Goal: Information Seeking & Learning: Learn about a topic

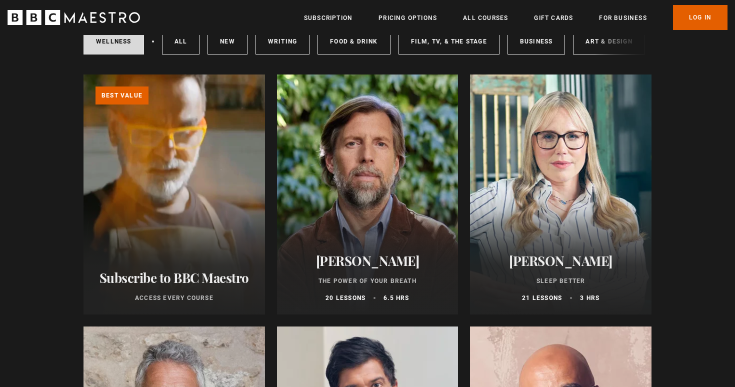
scroll to position [83, 0]
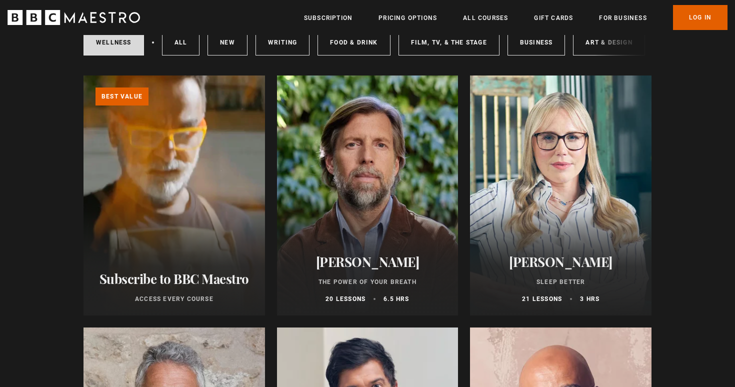
click at [565, 267] on h2 "[PERSON_NAME]" at bounding box center [561, 262] width 158 height 16
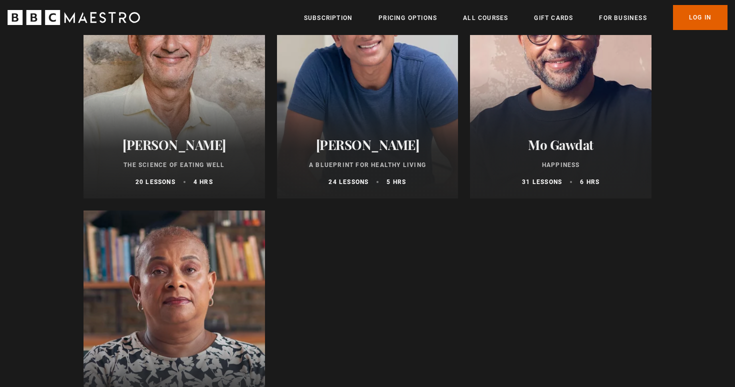
scroll to position [336, 0]
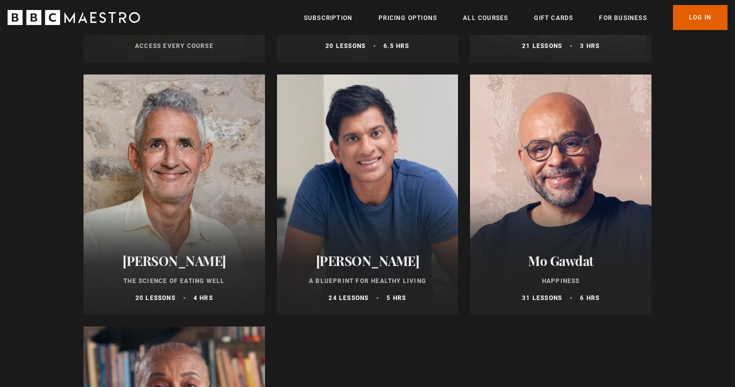
click at [558, 194] on div at bounding box center [561, 195] width 182 height 240
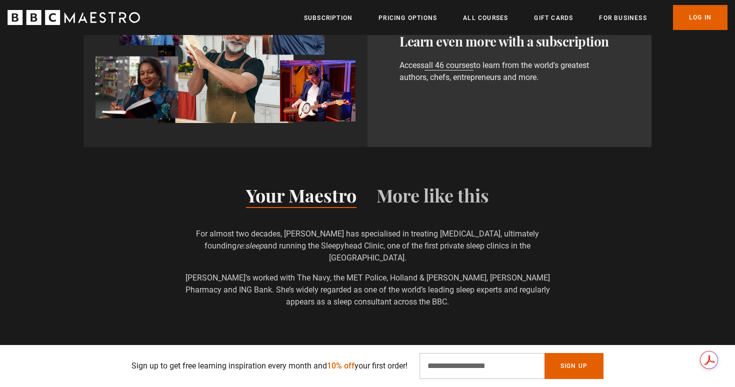
scroll to position [0, 524]
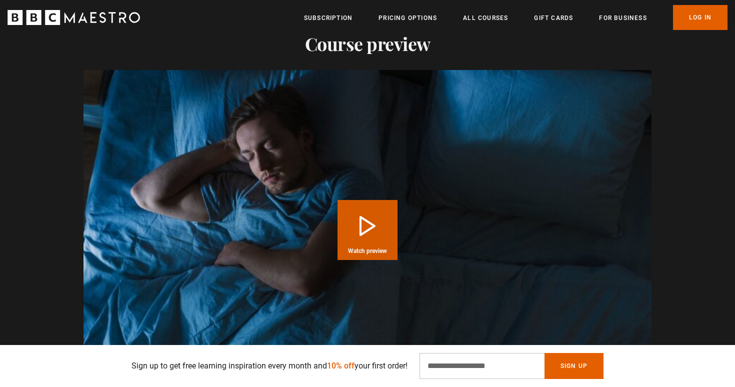
click at [378, 243] on button "Play Course overview for Sleep Better with Stephanie Romiszewski Watch preview" at bounding box center [368, 230] width 60 height 60
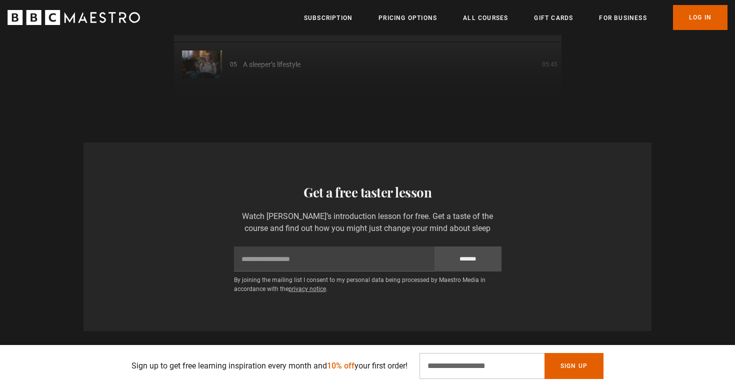
scroll to position [1565, 0]
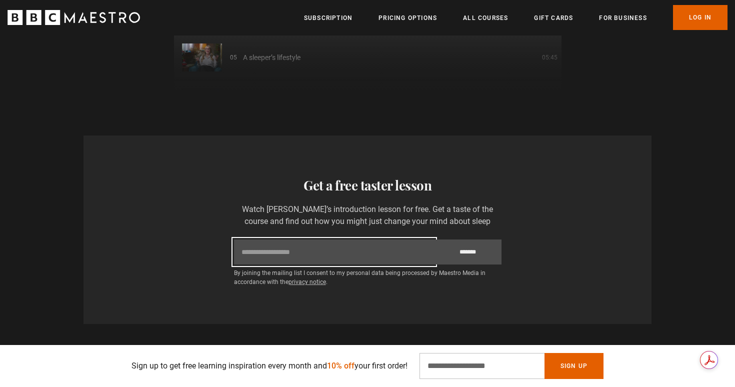
click at [332, 265] on input "Email" at bounding box center [334, 252] width 201 height 25
type input "**********"
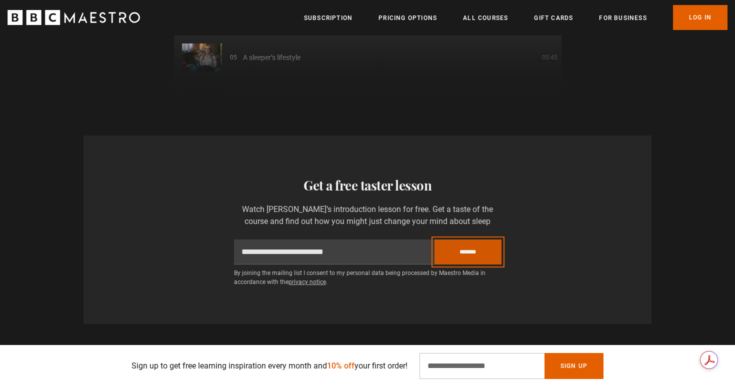
click at [459, 265] on input "*******" at bounding box center [468, 252] width 67 height 25
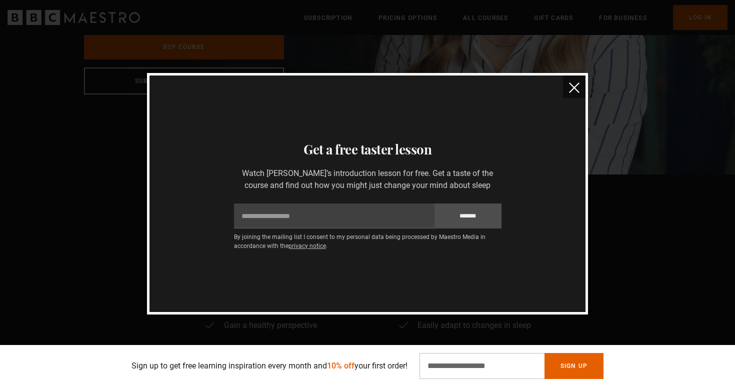
scroll to position [0, 0]
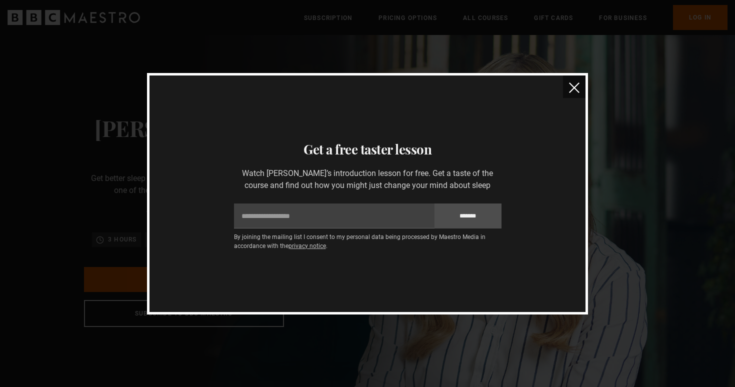
click at [579, 89] on img "close" at bounding box center [574, 88] width 11 height 11
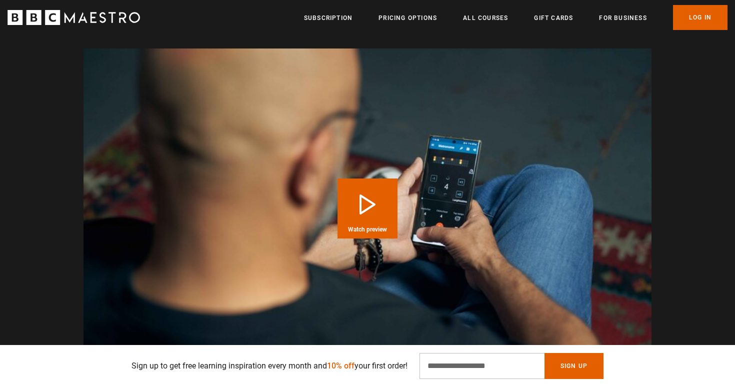
scroll to position [979, 0]
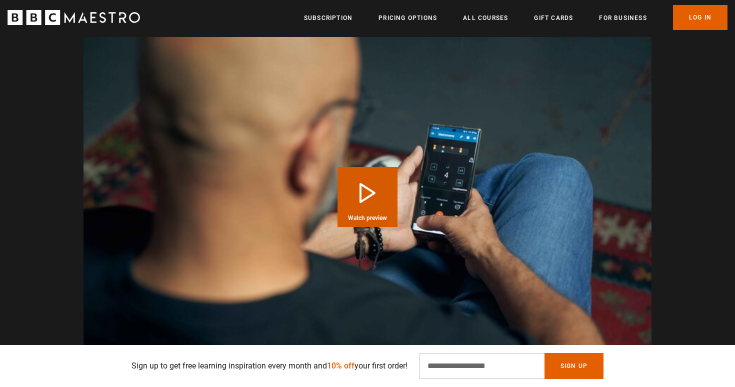
click at [372, 195] on button "Play Course overview for Happiness with [PERSON_NAME] Watch preview" at bounding box center [368, 197] width 60 height 60
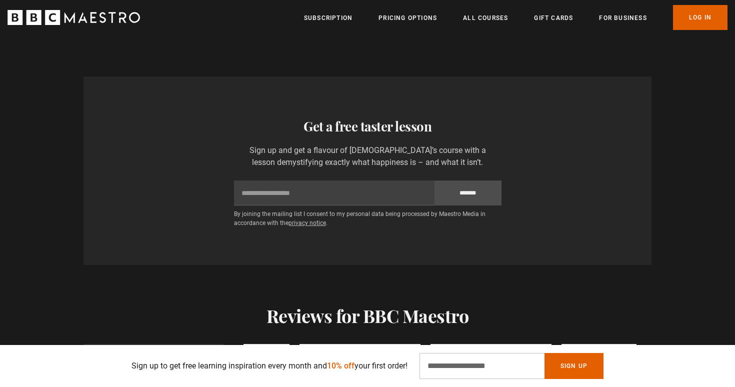
scroll to position [0, 1965]
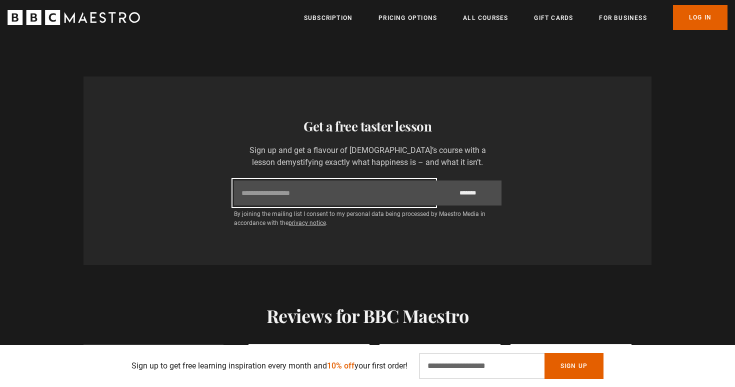
click at [363, 196] on input "Email" at bounding box center [334, 193] width 201 height 25
type input "**********"
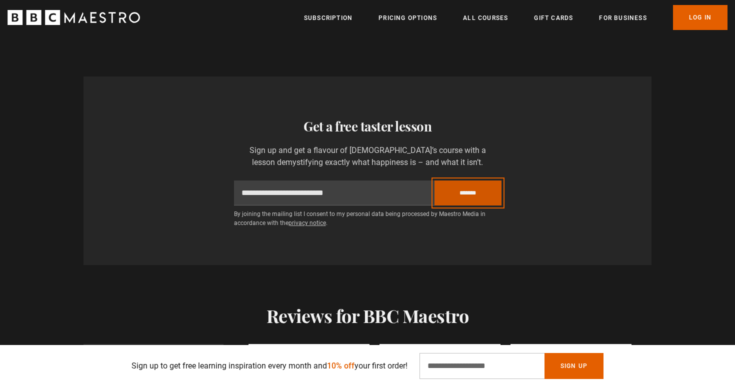
click at [466, 191] on input "*******" at bounding box center [468, 193] width 67 height 25
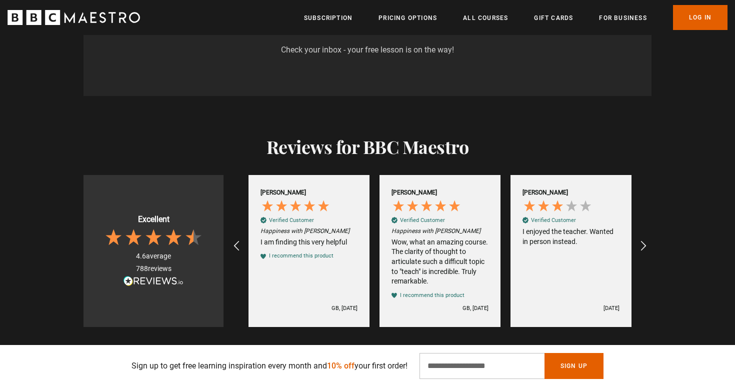
scroll to position [1718, 0]
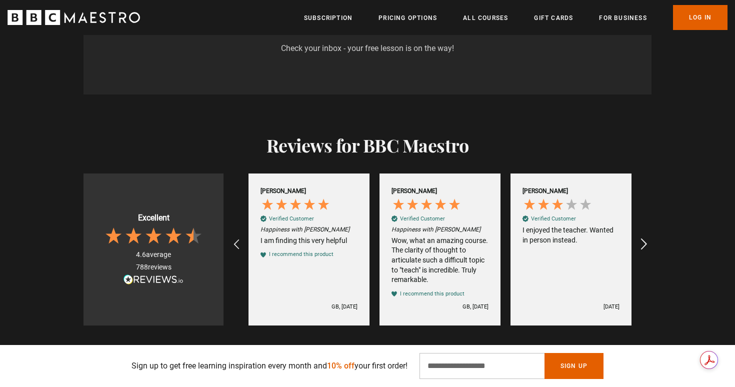
click at [644, 244] on icon "REVIEWS.io Carousel Scroll Right" at bounding box center [644, 245] width 14 height 14
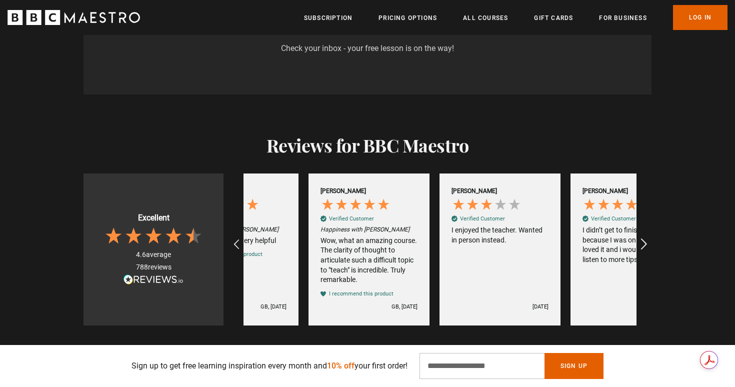
scroll to position [0, 2227]
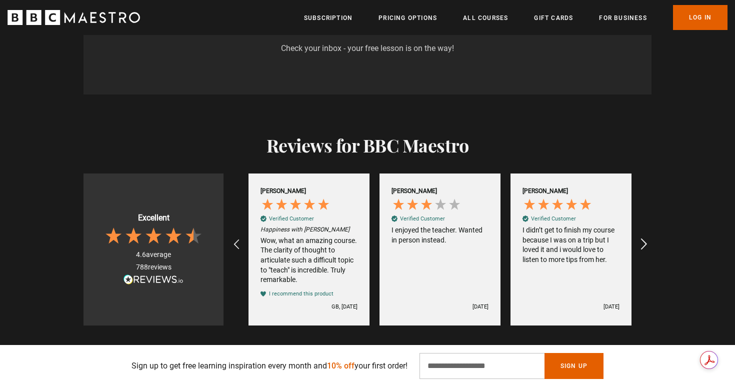
click at [644, 244] on icon "REVIEWS.io Carousel Scroll Right" at bounding box center [644, 245] width 14 height 14
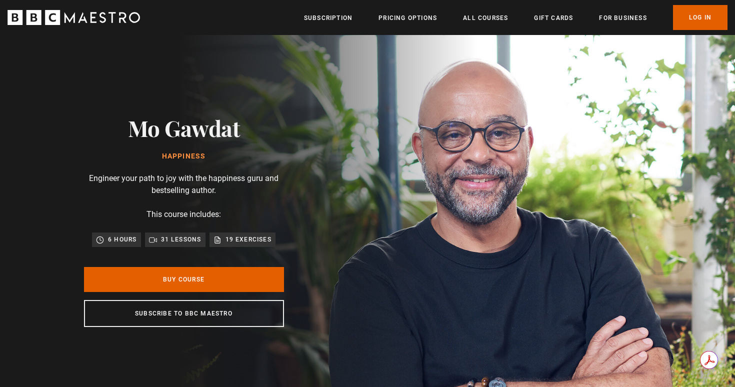
scroll to position [0, 655]
